Goal: Information Seeking & Learning: Learn about a topic

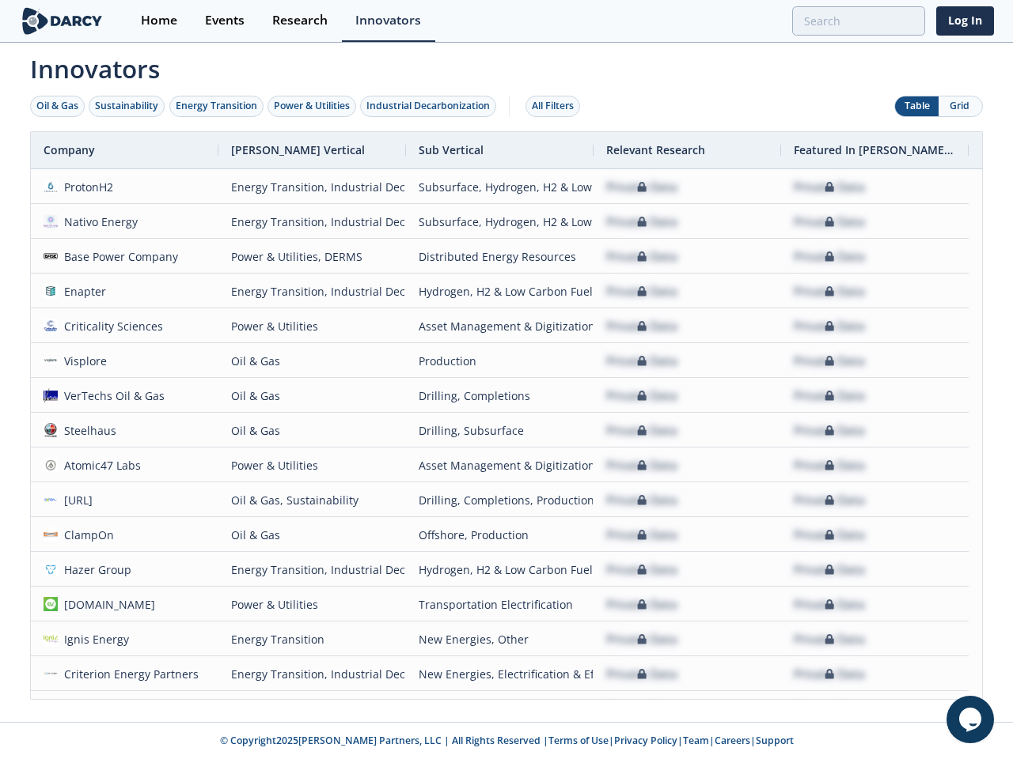
click at [58, 106] on div "Oil & Gas" at bounding box center [57, 106] width 42 height 14
click at [127, 106] on div "Sustainability" at bounding box center [126, 106] width 63 height 14
click at [217, 106] on div "Energy Transition" at bounding box center [216, 106] width 81 height 14
click at [313, 106] on div "Power & Utilities" at bounding box center [312, 106] width 76 height 14
click at [431, 106] on div "Industrial Decarbonization" at bounding box center [427, 106] width 123 height 14
